Goal: Transaction & Acquisition: Subscribe to service/newsletter

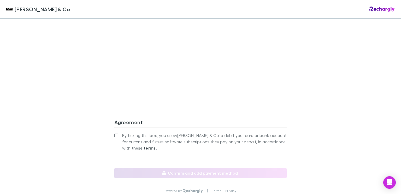
scroll to position [470, 0]
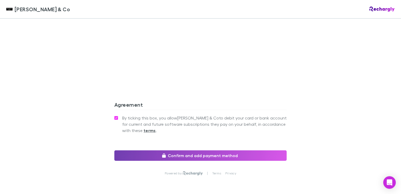
click at [198, 150] on button "Confirm and add payment method" at bounding box center [200, 155] width 172 height 10
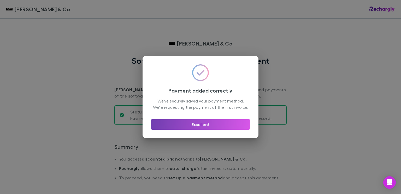
click at [196, 127] on button "Excellent" at bounding box center [200, 124] width 99 height 10
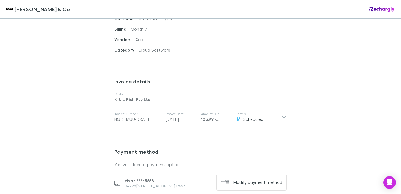
scroll to position [261, 0]
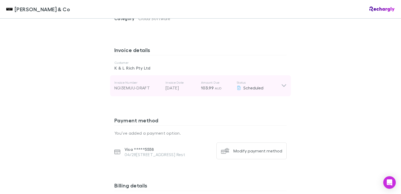
click at [281, 82] on icon at bounding box center [283, 85] width 5 height 6
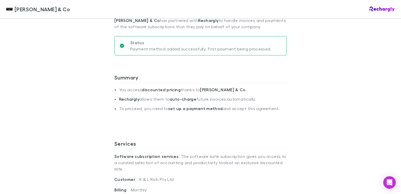
scroll to position [0, 0]
